Goal: Task Accomplishment & Management: Manage account settings

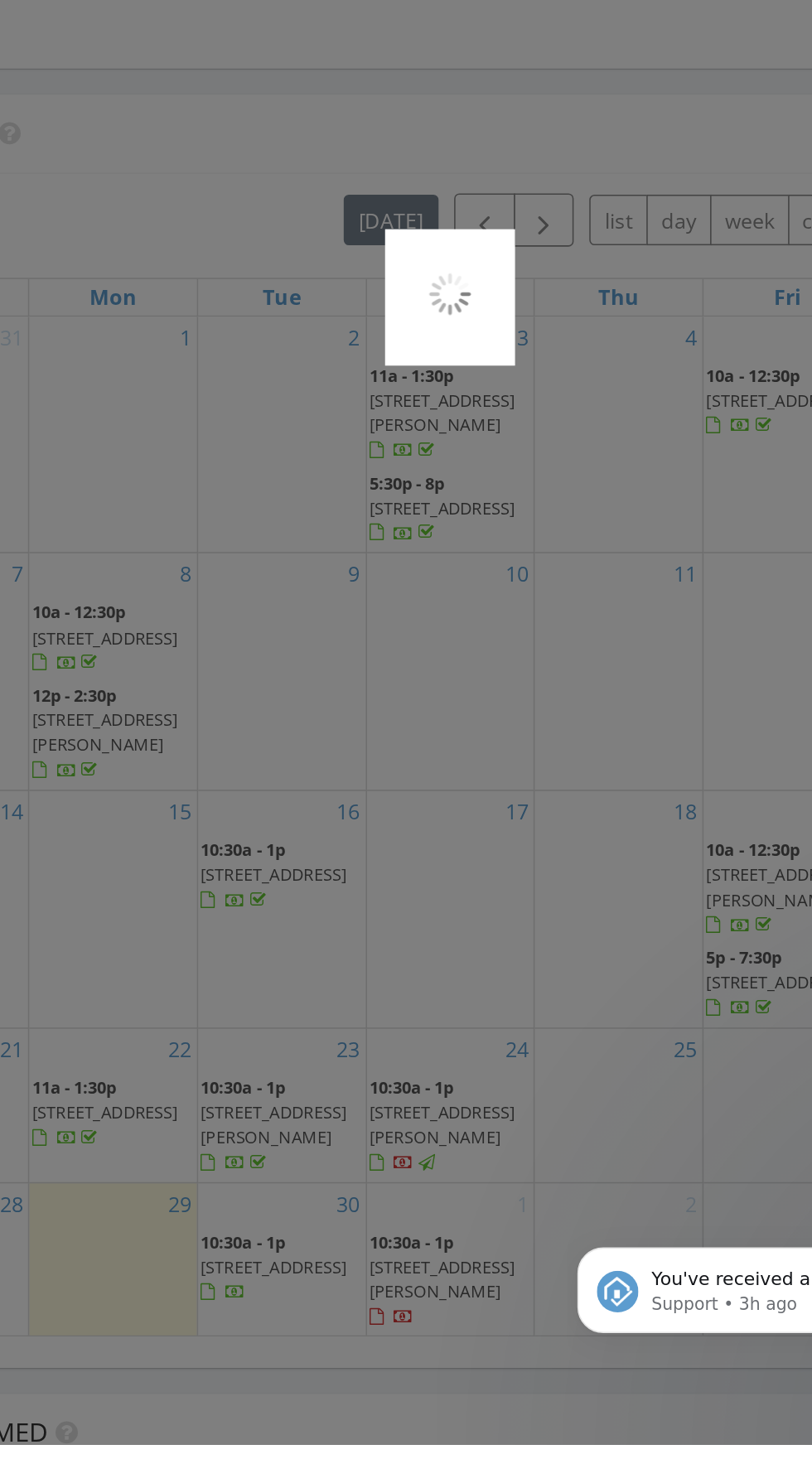
scroll to position [1184, 0]
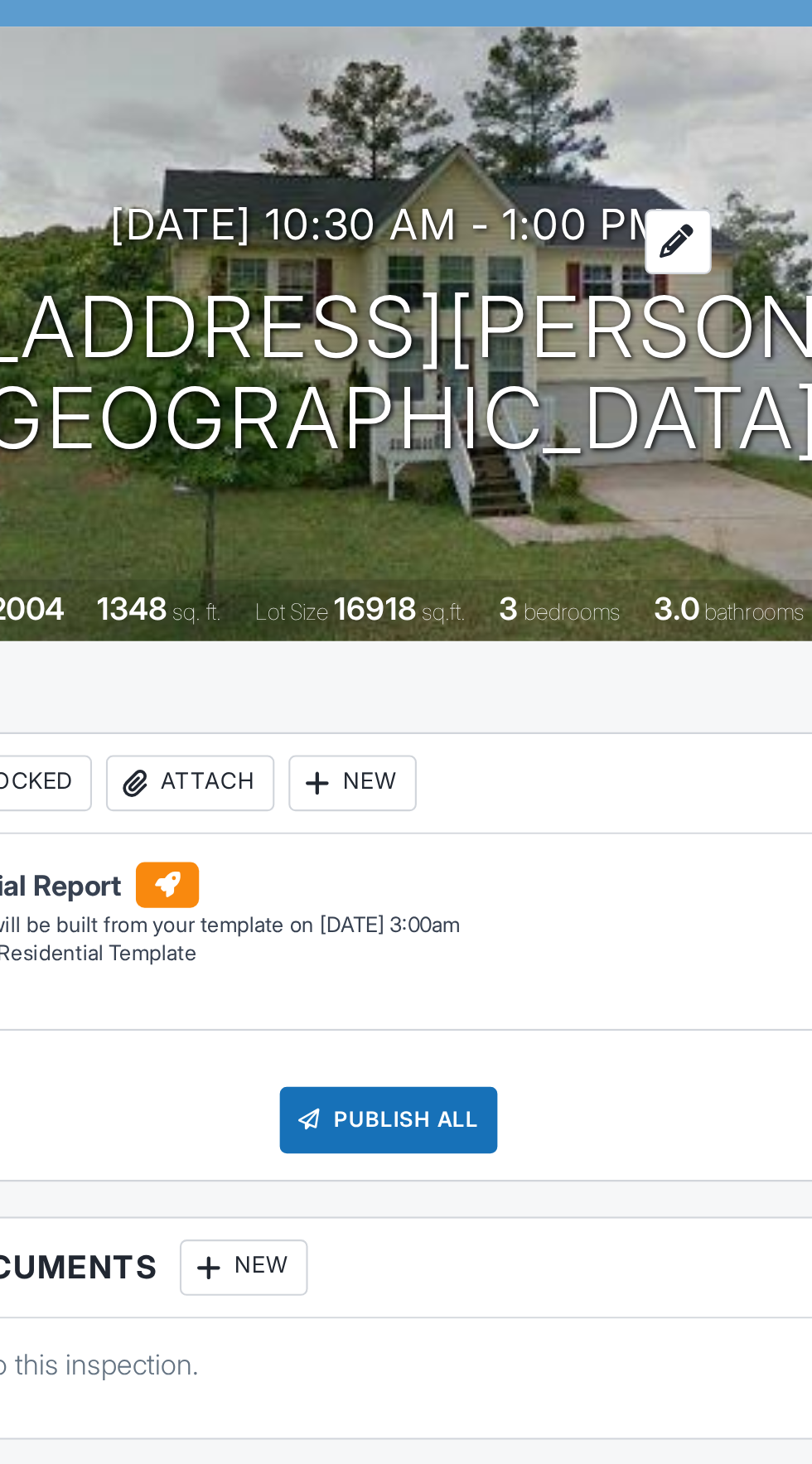
click at [416, 270] on h3 "10/01/2025 10:30 am - 1:00 pm" at bounding box center [406, 263] width 263 height 22
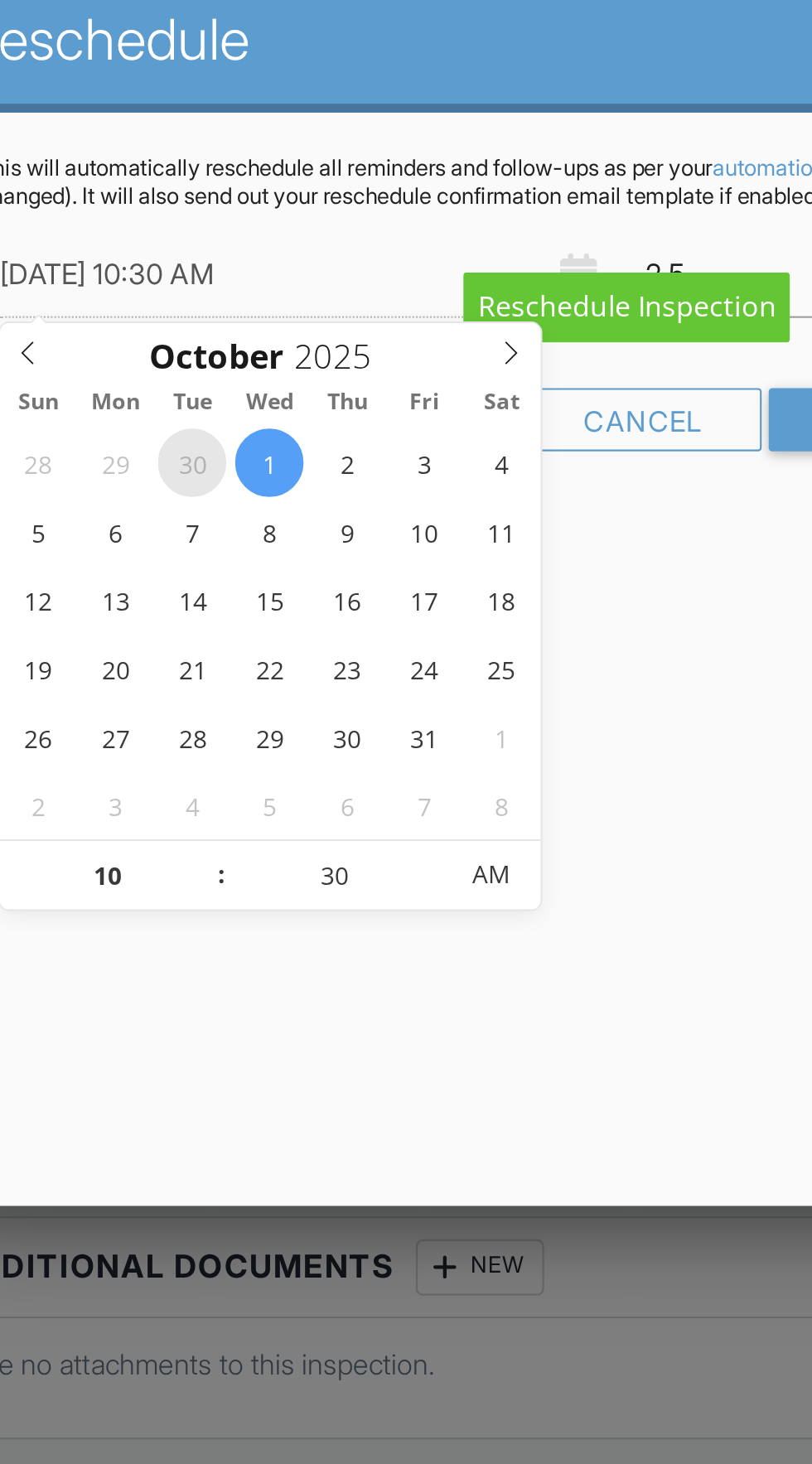
type input "09/30/2025 10:30 AM"
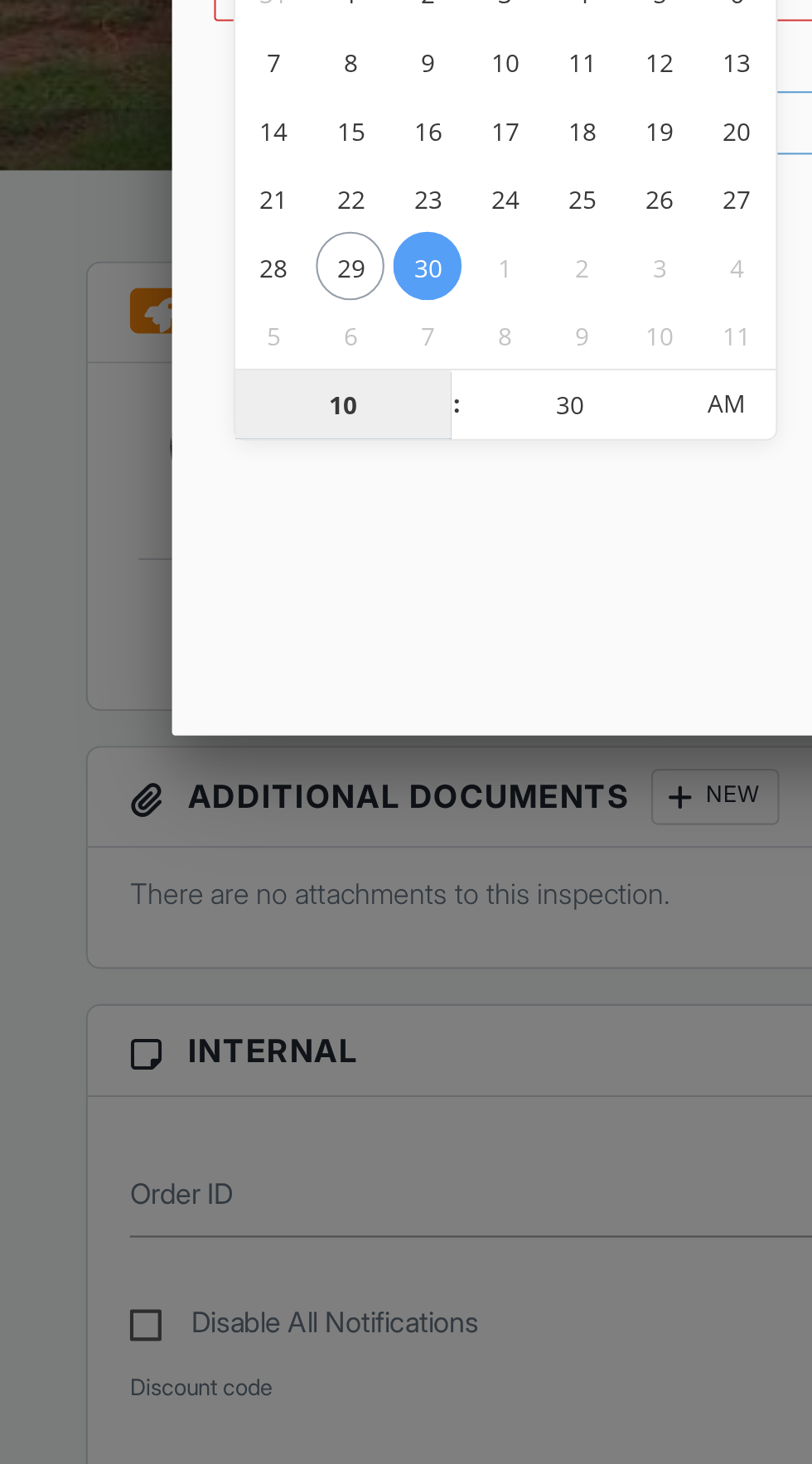
type input "06"
click at [353, 578] on span "AM" at bounding box center [343, 570] width 46 height 33
type input "09/30/2025 6:30 PM"
type input "06"
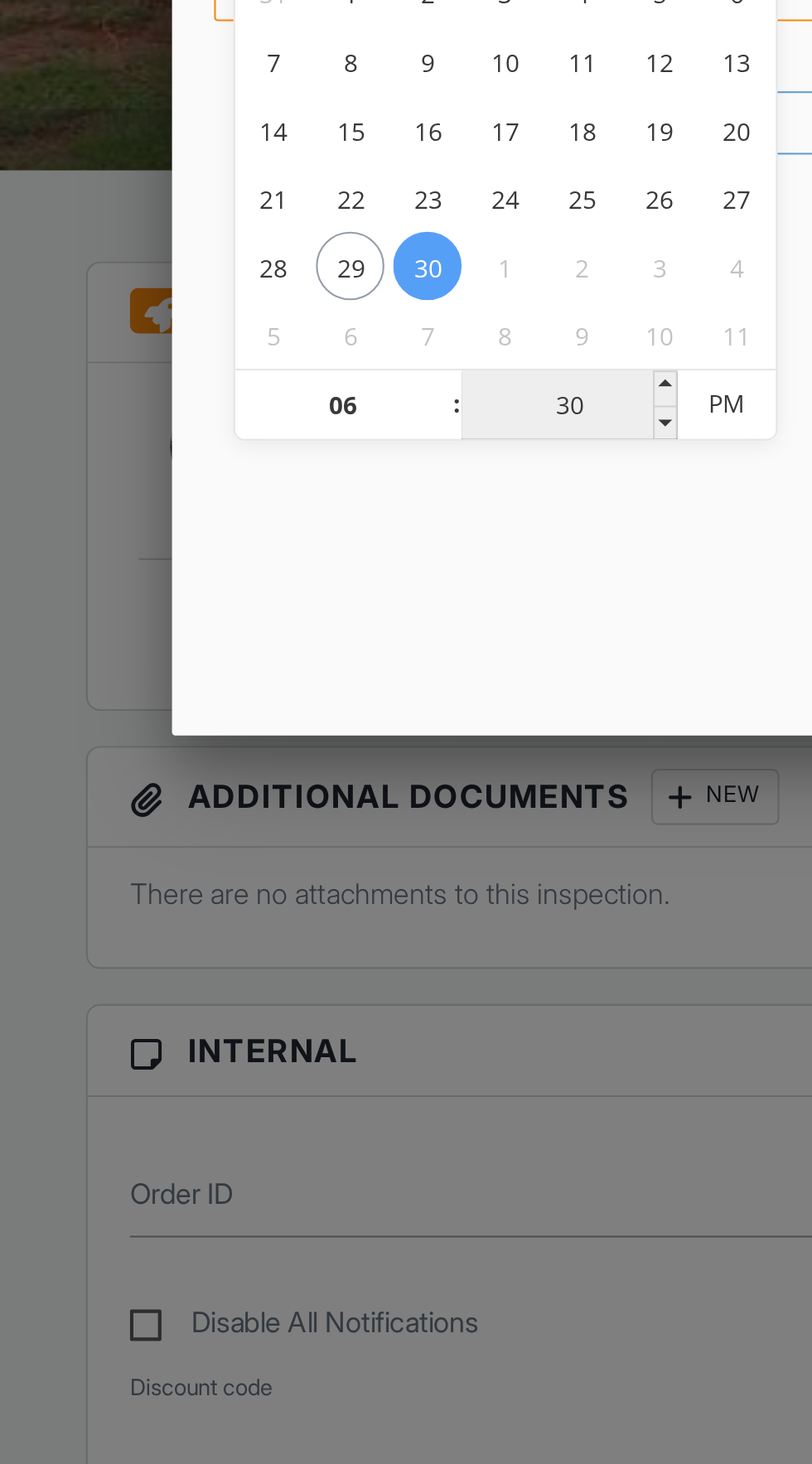
click at [281, 566] on input "30" at bounding box center [268, 571] width 102 height 33
type input "00"
type input "09/30/2025 6:00 PM"
type input "00"
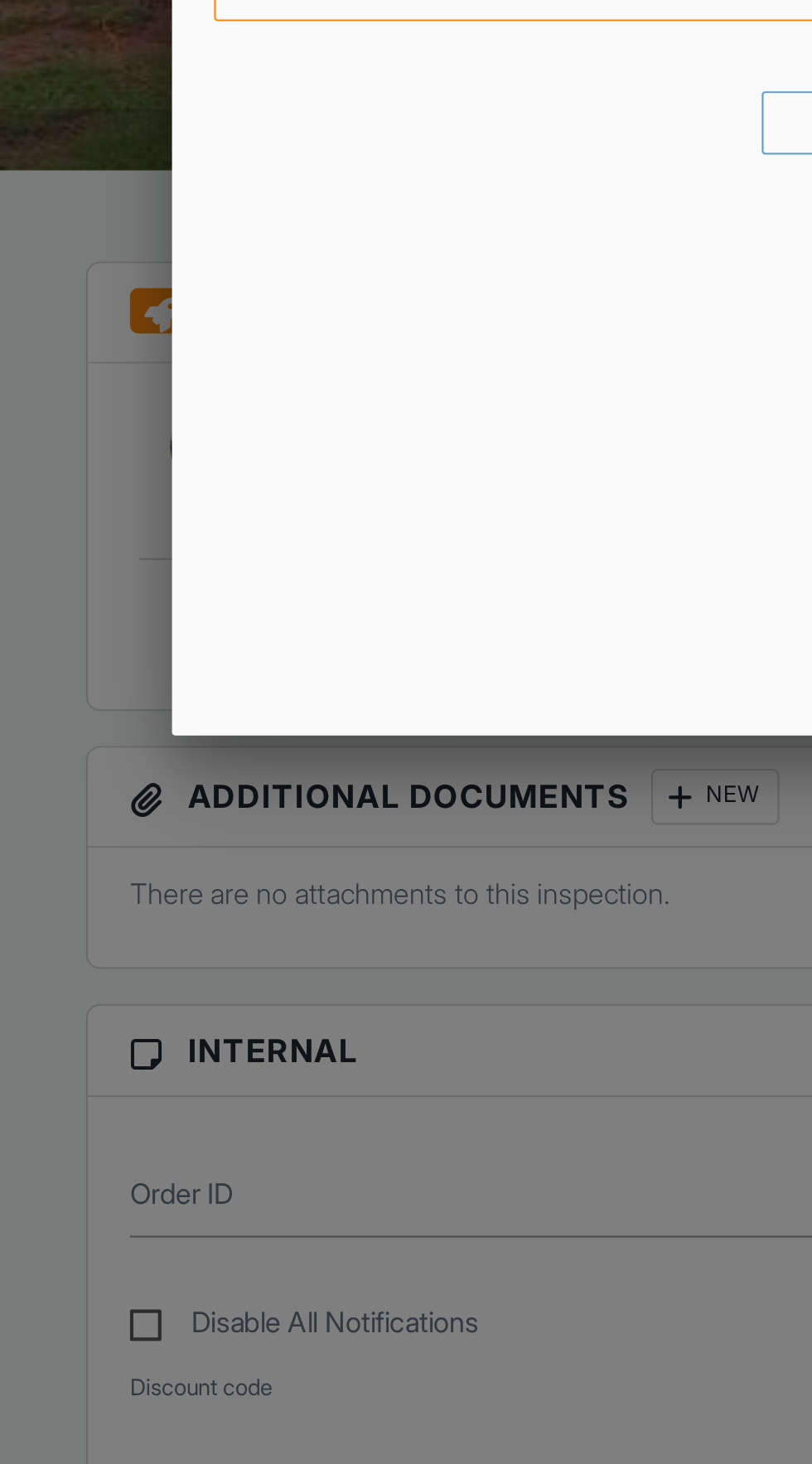
click at [211, 645] on div "Reschedule This will automatically reschedule all reminders and follow-ups as p…" at bounding box center [405, 437] width 649 height 580
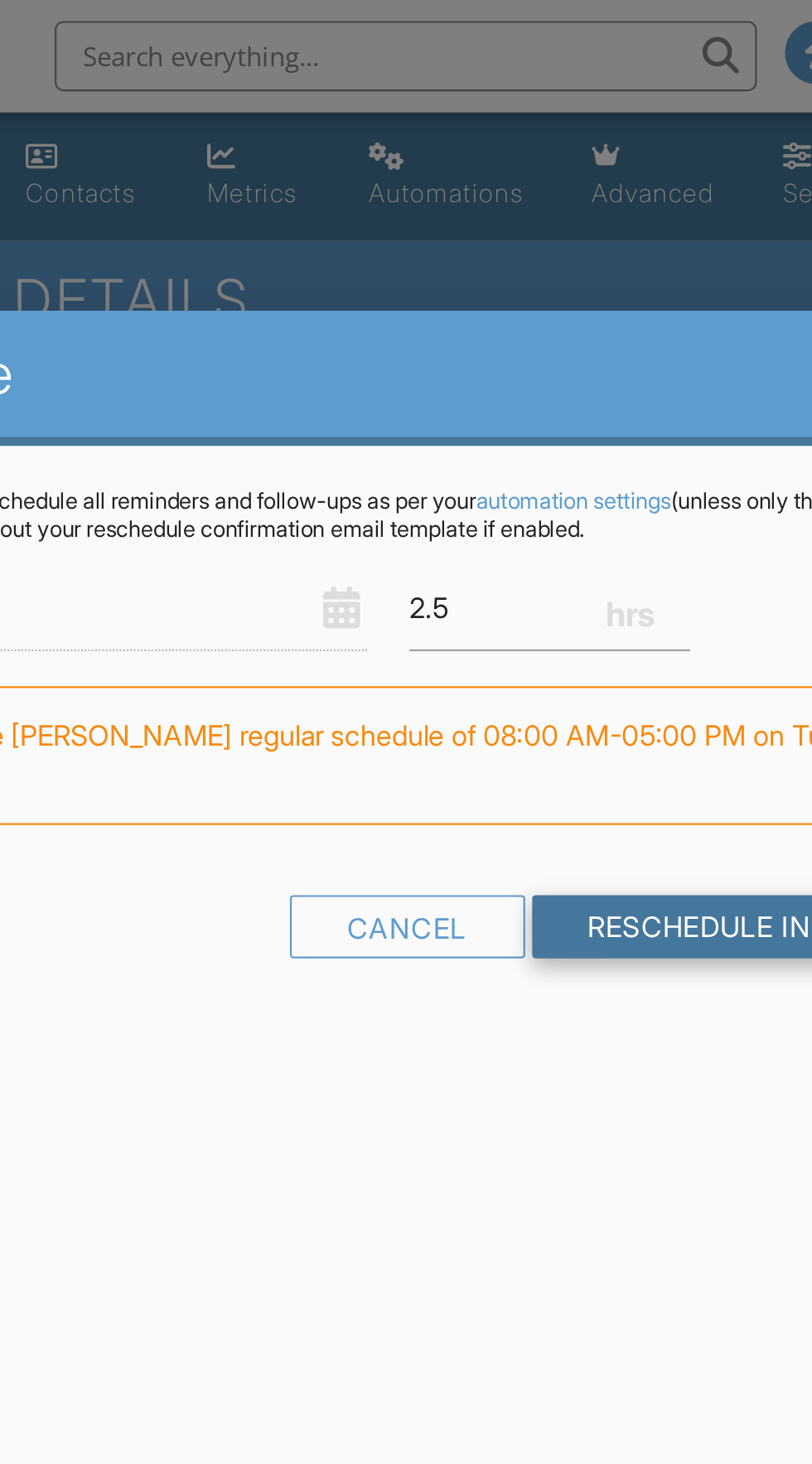
click at [523, 438] on input "Reschedule Inspection" at bounding box center [588, 437] width 228 height 29
